Goal: Find specific page/section: Locate a particular part of the current website

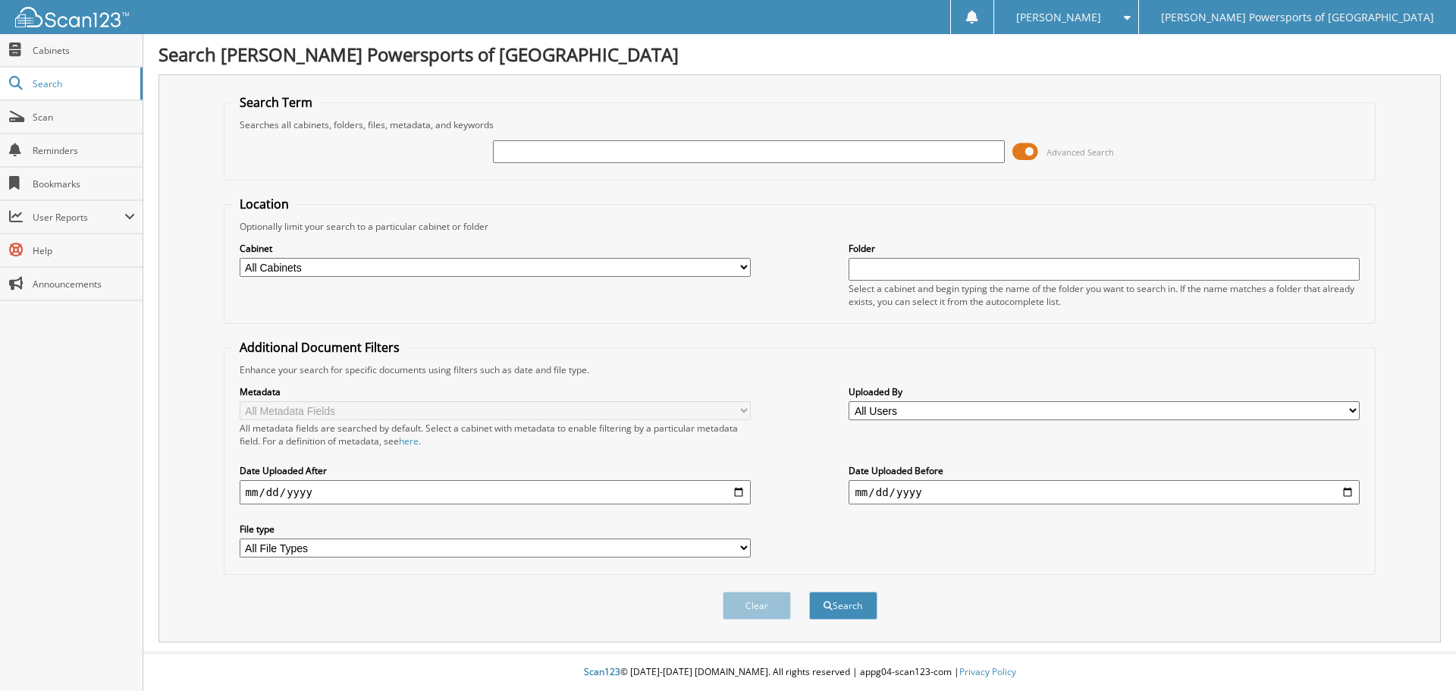
drag, startPoint x: 629, startPoint y: 148, endPoint x: 640, endPoint y: 148, distance: 10.6
click at [629, 148] on input "text" at bounding box center [748, 151] width 511 height 23
type input "4010023"
click at [809, 591] on button "Search" at bounding box center [843, 605] width 68 height 28
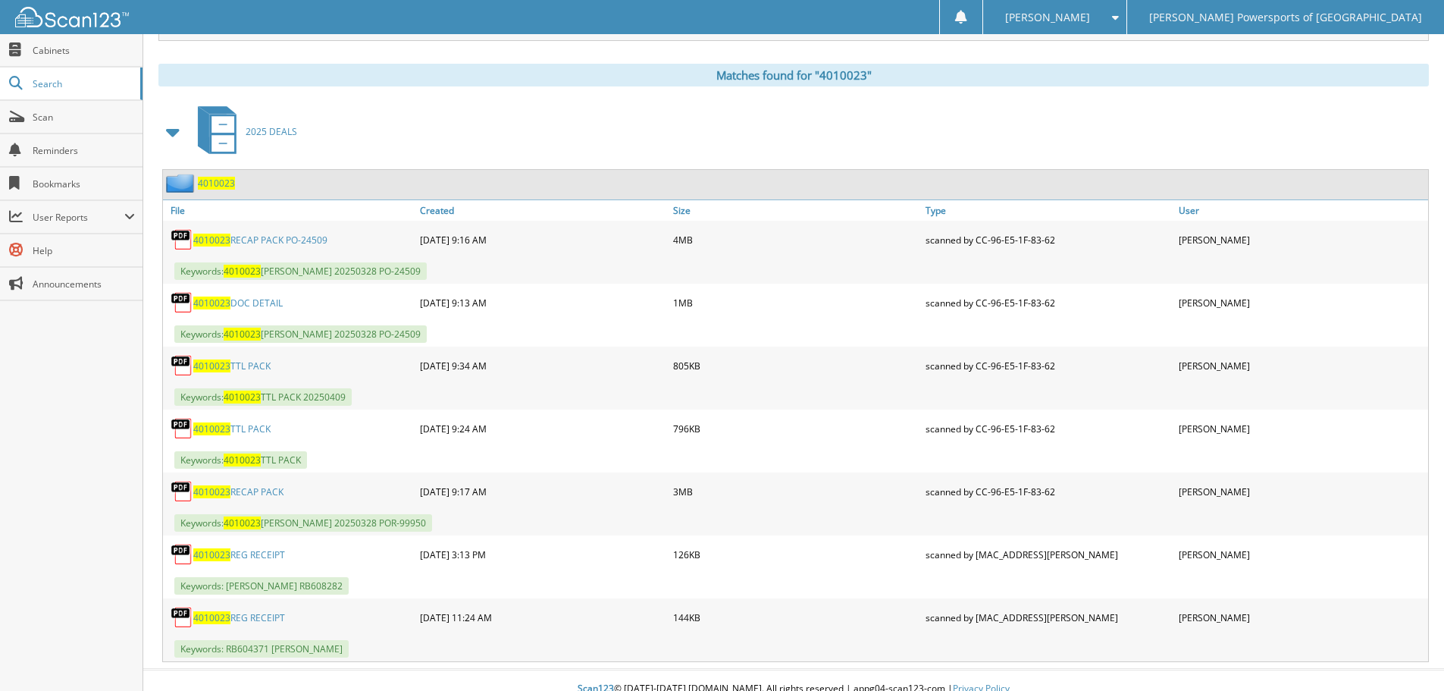
scroll to position [607, 0]
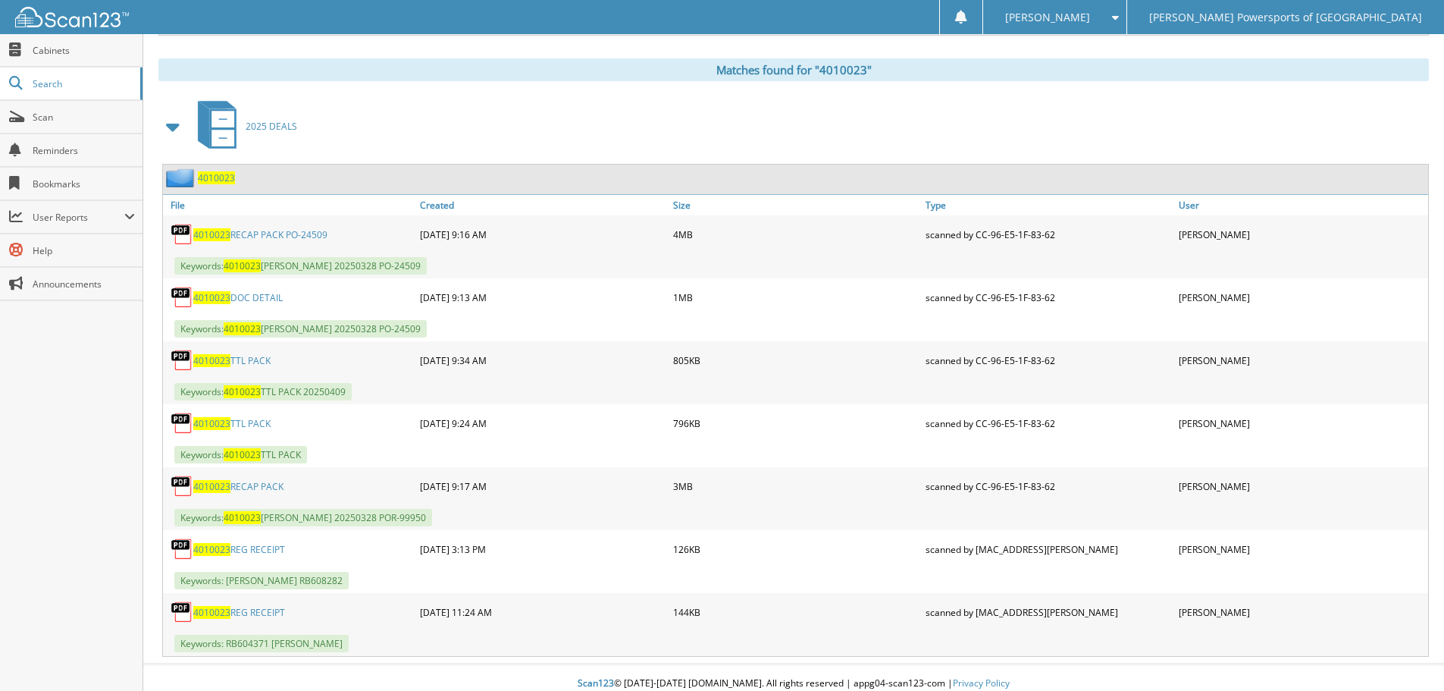
click at [246, 481] on link "4010023 RECAP PACK" at bounding box center [238, 486] width 90 height 13
click at [251, 475] on div "4010023 RECAP PACK" at bounding box center [289, 486] width 253 height 30
click at [251, 485] on link "4010023 RECAP PACK" at bounding box center [238, 486] width 90 height 13
